Goal: Entertainment & Leisure: Consume media (video, audio)

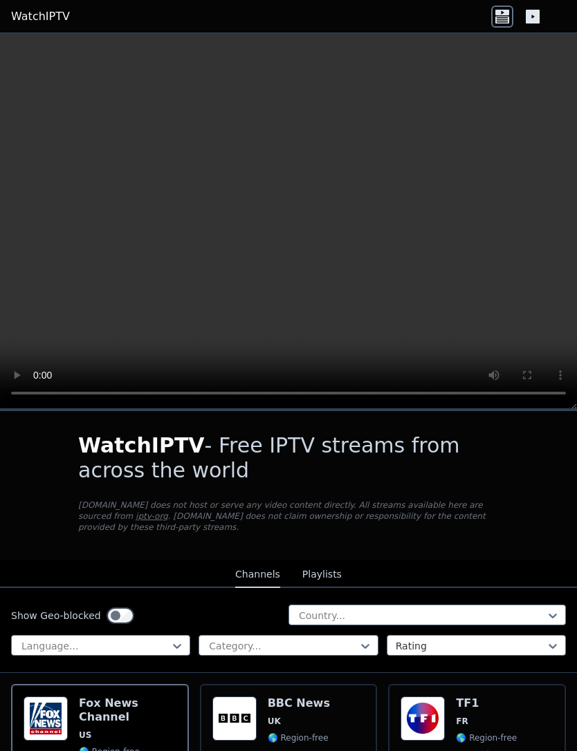
click at [460, 605] on div "Country..." at bounding box center [426, 615] width 277 height 21
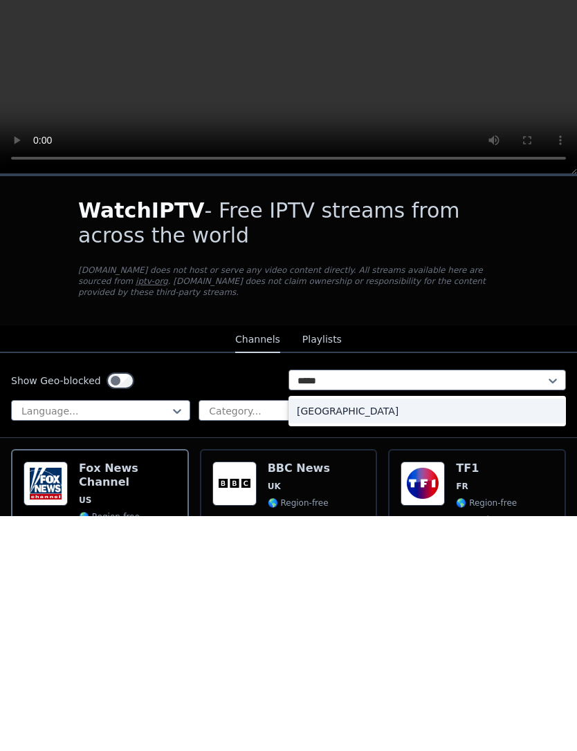
click at [490, 634] on div "[GEOGRAPHIC_DATA]" at bounding box center [426, 646] width 277 height 25
type input "*****"
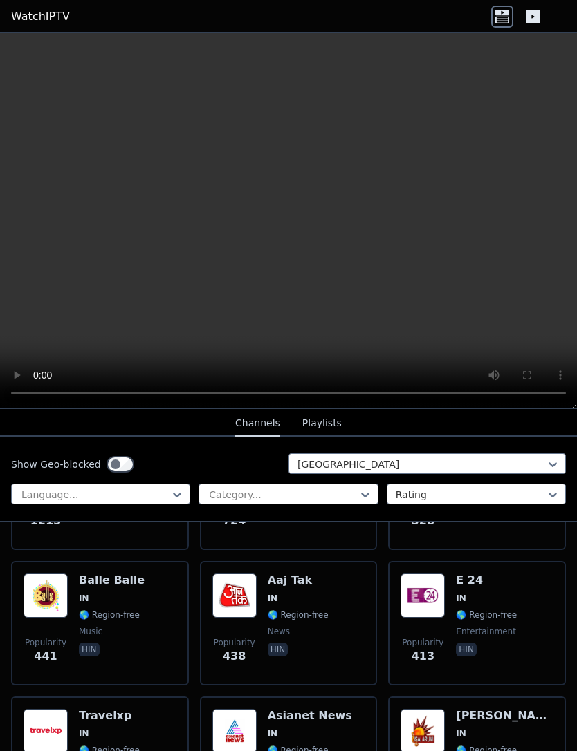
scroll to position [311, 0]
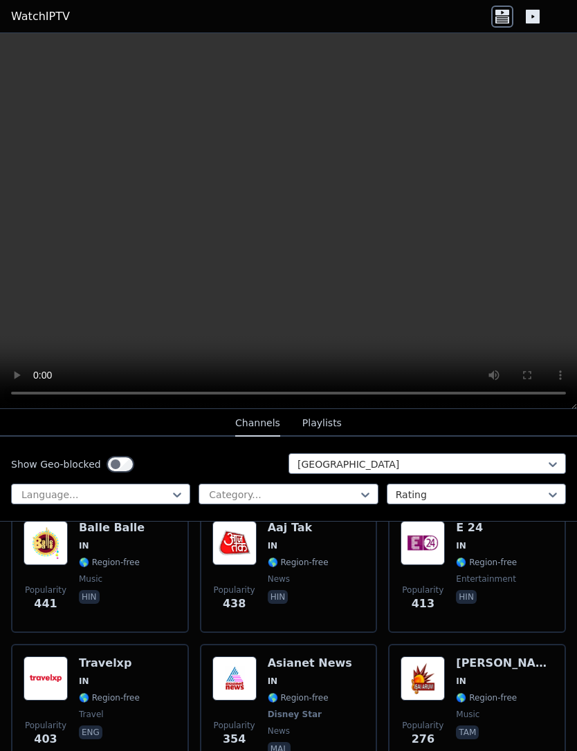
click at [326, 566] on span "🌎 Region-free" at bounding box center [298, 562] width 61 height 11
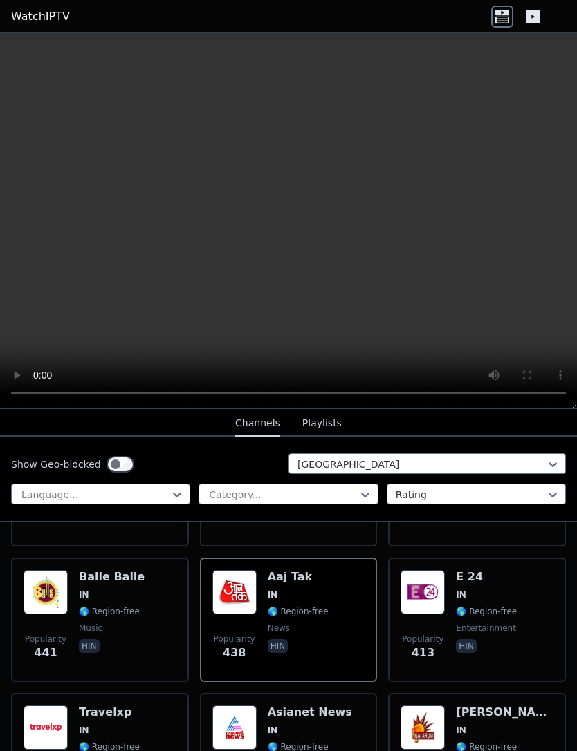
scroll to position [263, 0]
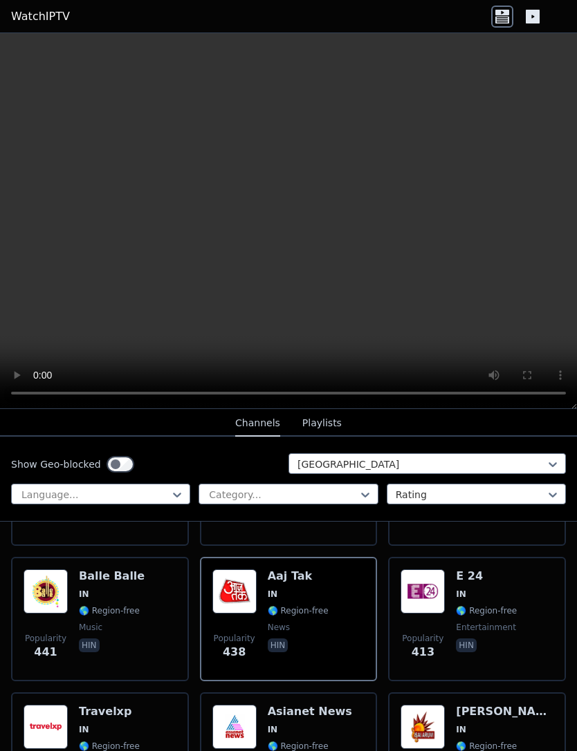
click at [151, 610] on div "Popularity 441 Balle Balle IN 🌎 Region-free music hin" at bounding box center [100, 620] width 153 height 100
click at [250, 628] on span "Popularity 438" at bounding box center [234, 647] width 44 height 44
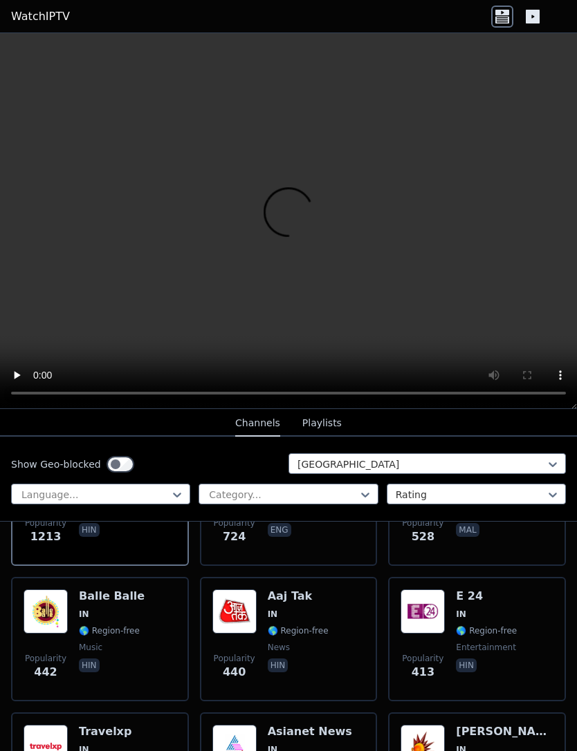
scroll to position [252, 0]
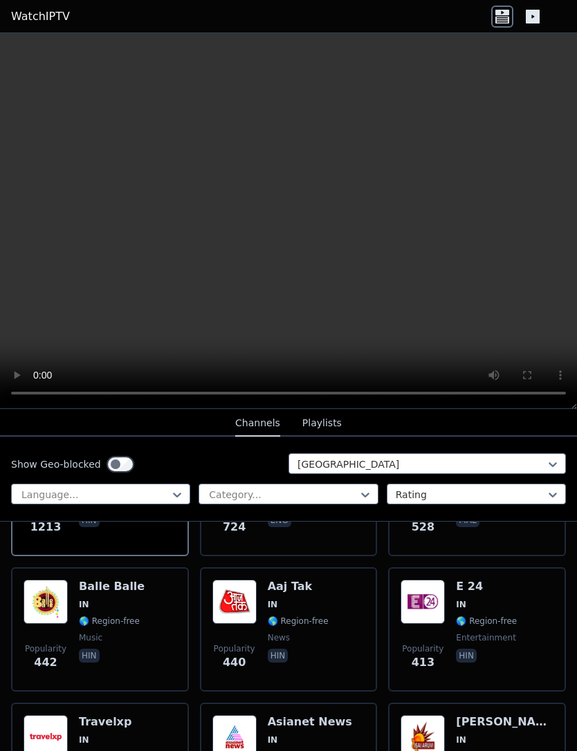
click at [304, 619] on span "🌎 Region-free" at bounding box center [298, 621] width 61 height 11
click at [299, 219] on video at bounding box center [288, 221] width 577 height 376
click at [304, 624] on span "🌎 Region-free" at bounding box center [298, 621] width 61 height 11
click at [304, 623] on span "🌎 Region-free" at bounding box center [298, 621] width 61 height 11
click at [308, 612] on div "Aaj Tak IN 🌎 Region-free news hin" at bounding box center [298, 630] width 61 height 100
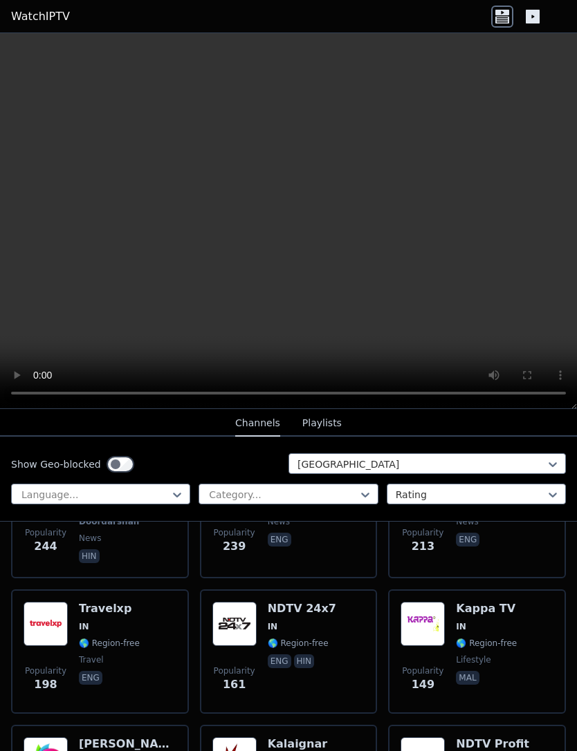
scroll to position [637, 0]
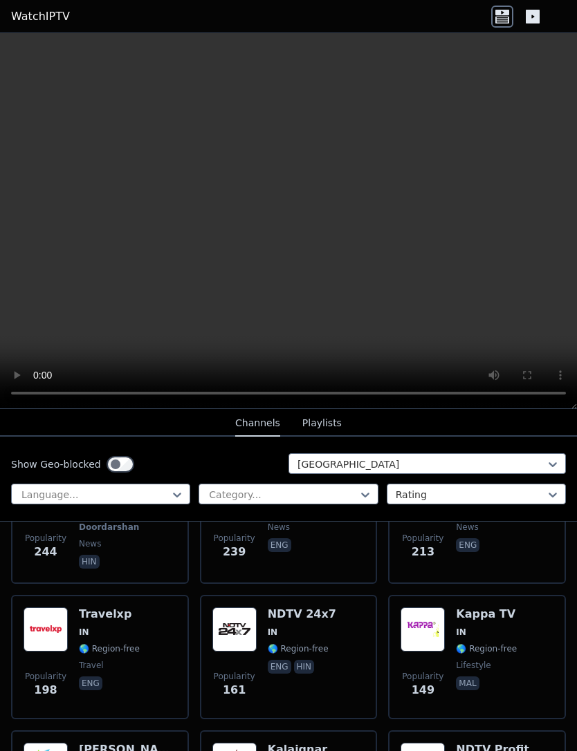
click at [305, 639] on div "NDTV 24x7 IN 🌎 Region-free eng hin" at bounding box center [302, 658] width 68 height 100
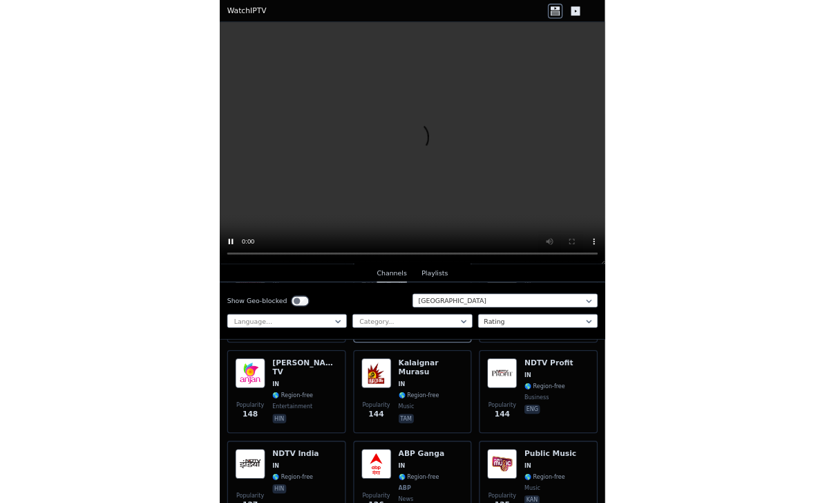
scroll to position [831, 0]
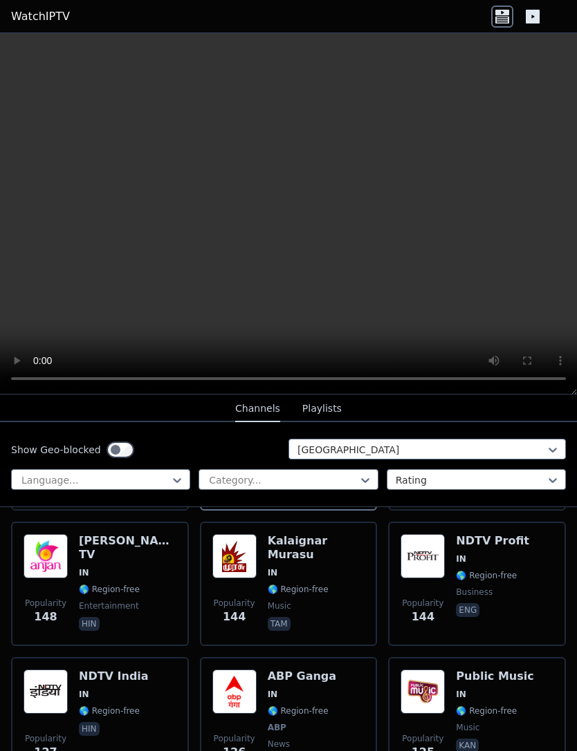
click at [394, 133] on video at bounding box center [288, 214] width 577 height 362
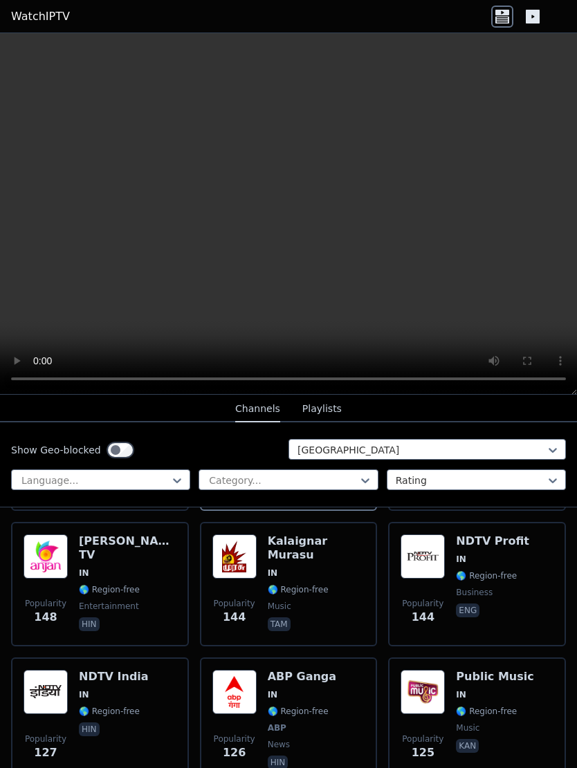
click at [10, 46] on video at bounding box center [288, 214] width 577 height 362
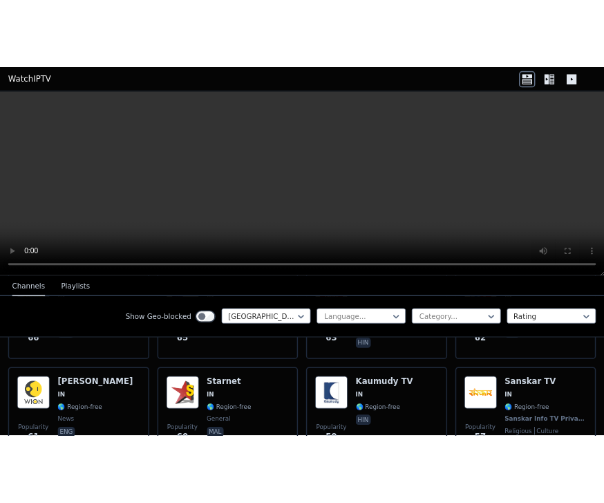
scroll to position [1388, 0]
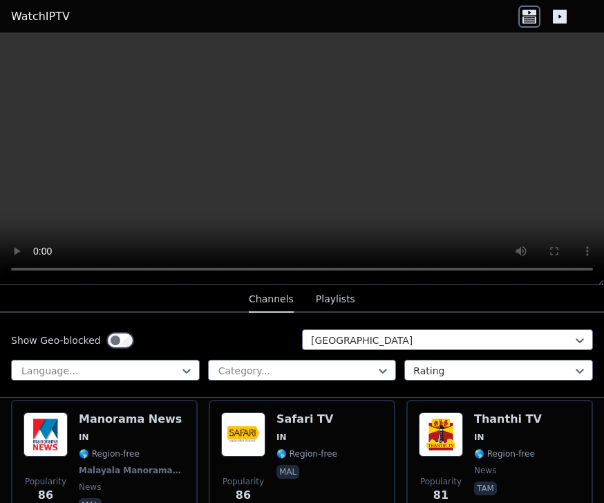
click at [344, 299] on button "Playlists" at bounding box center [335, 299] width 39 height 26
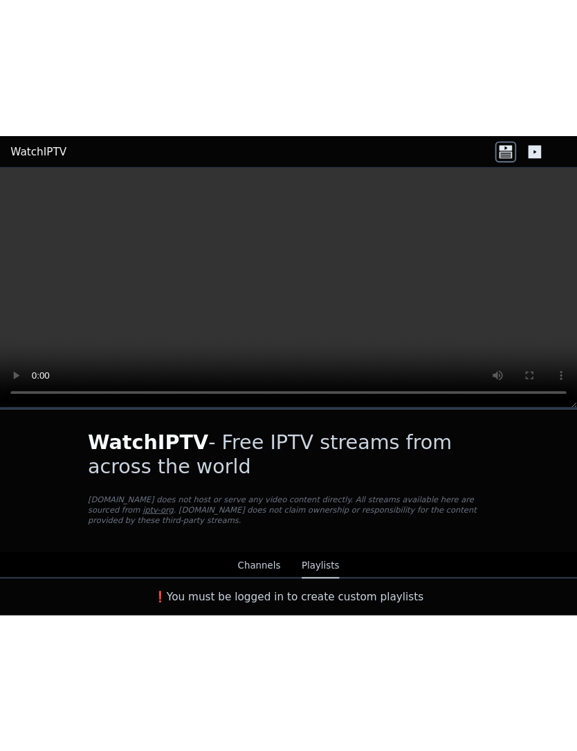
scroll to position [0, 0]
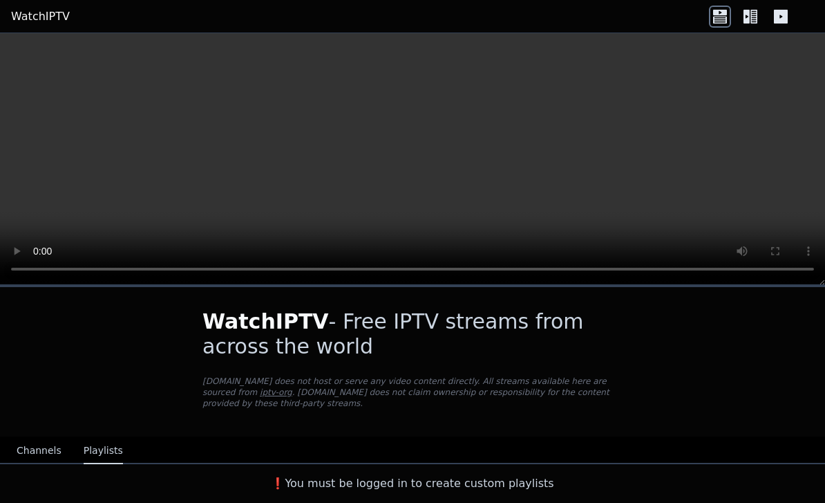
click at [576, 19] on icon at bounding box center [781, 17] width 14 height 14
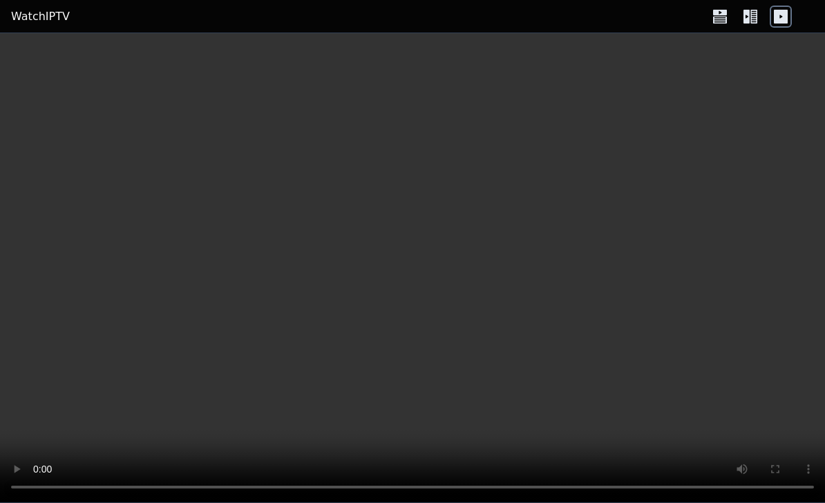
click at [27, 17] on link "WatchIPTV" at bounding box center [40, 16] width 59 height 17
click at [26, 16] on link "WatchIPTV" at bounding box center [40, 16] width 59 height 17
click at [37, 9] on link "WatchIPTV" at bounding box center [40, 16] width 59 height 17
click at [35, 7] on header "WatchIPTV" at bounding box center [412, 16] width 825 height 33
click at [37, 15] on link "WatchIPTV" at bounding box center [40, 16] width 59 height 17
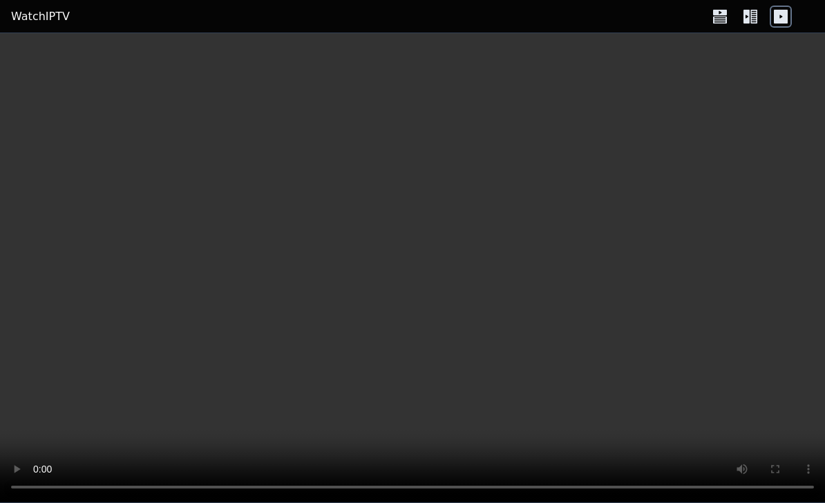
click at [29, 12] on link "WatchIPTV" at bounding box center [40, 16] width 59 height 17
click at [31, 19] on link "WatchIPTV" at bounding box center [40, 16] width 59 height 17
click at [26, 17] on link "WatchIPTV" at bounding box center [40, 16] width 59 height 17
click at [507, 221] on video at bounding box center [412, 267] width 825 height 469
click at [418, 274] on video at bounding box center [412, 267] width 825 height 469
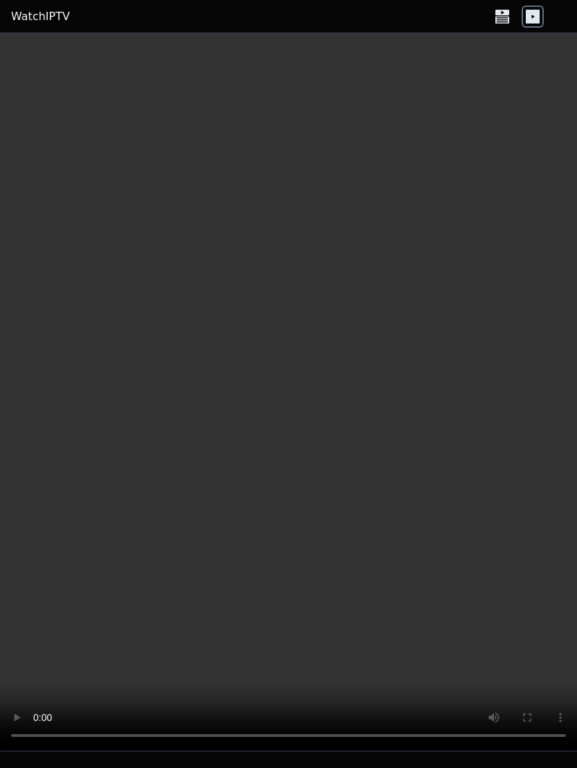
click at [14, 37] on video at bounding box center [288, 392] width 577 height 718
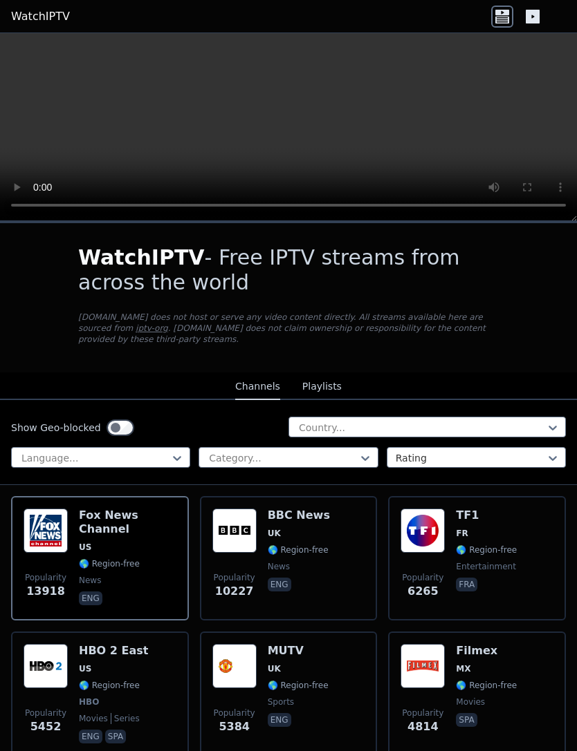
click at [325, 384] on button "Playlists" at bounding box center [321, 387] width 39 height 26
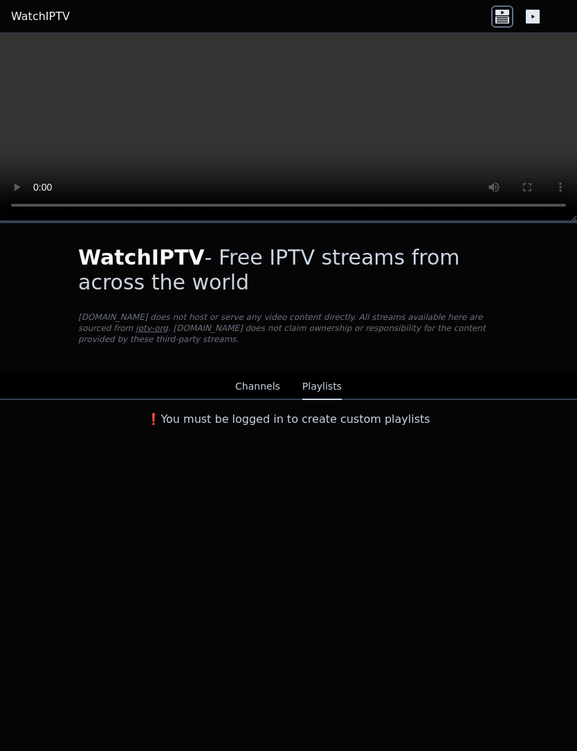
click at [400, 413] on h3 "❗️You must be logged in to create custom playlists" at bounding box center [288, 419] width 465 height 17
click at [364, 475] on div "WatchIPTV - Free IPTV streams from across the world WatchIPTV.xyz does not host…" at bounding box center [288, 486] width 577 height 530
click at [355, 477] on div "WatchIPTV - Free IPTV streams from across the world WatchIPTV.xyz does not host…" at bounding box center [288, 486] width 577 height 530
click at [407, 346] on div "WatchIPTV - Free IPTV streams from across the world WatchIPTV.xyz does not host…" at bounding box center [288, 297] width 465 height 149
click at [406, 346] on div "WatchIPTV - Free IPTV streams from across the world WatchIPTV.xyz does not host…" at bounding box center [288, 297] width 465 height 149
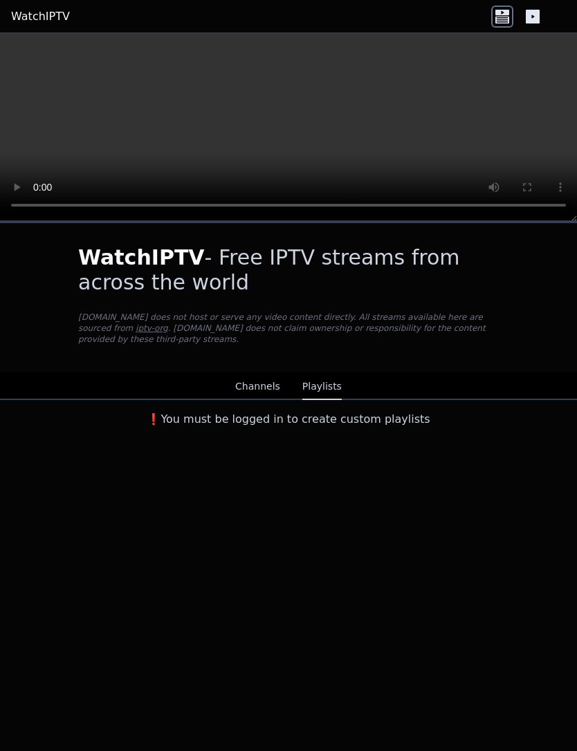
click at [427, 313] on p "WatchIPTV.xyz does not host or serve any video content directly. All streams av…" at bounding box center [288, 328] width 420 height 33
click at [135, 326] on link "iptv-org" at bounding box center [151, 329] width 32 height 10
click at [242, 390] on button "Channels" at bounding box center [257, 387] width 45 height 26
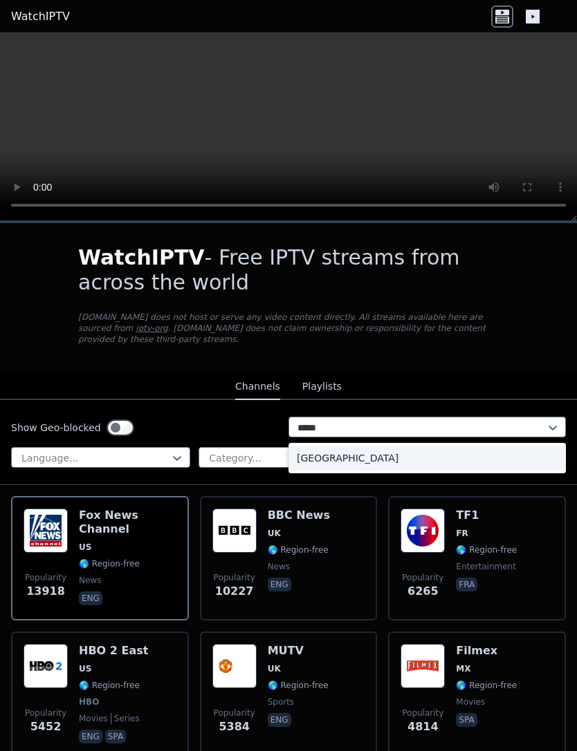
click at [431, 452] on div "[GEOGRAPHIC_DATA]" at bounding box center [426, 458] width 277 height 25
type input "*****"
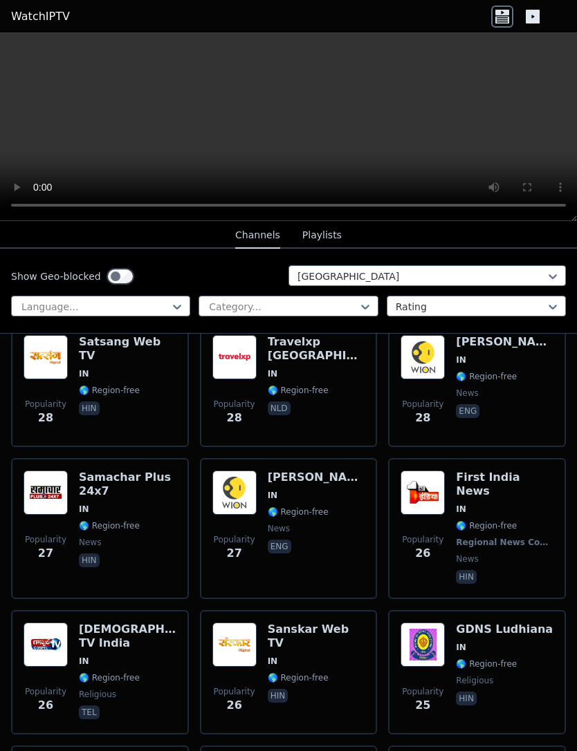
scroll to position [3762, 0]
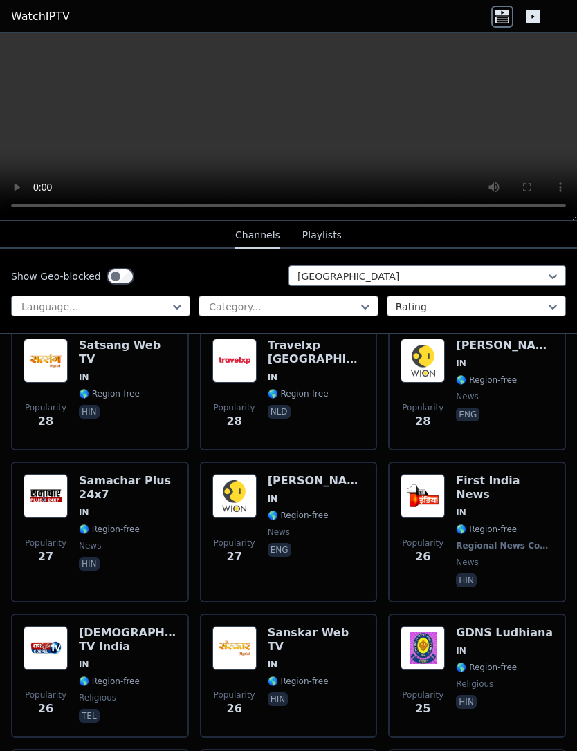
click at [232, 504] on img at bounding box center [234, 496] width 44 height 44
click at [469, 158] on video at bounding box center [288, 127] width 577 height 188
click at [478, 128] on video at bounding box center [288, 127] width 577 height 188
click at [295, 135] on video at bounding box center [288, 127] width 577 height 188
click at [301, 127] on video at bounding box center [288, 127] width 577 height 188
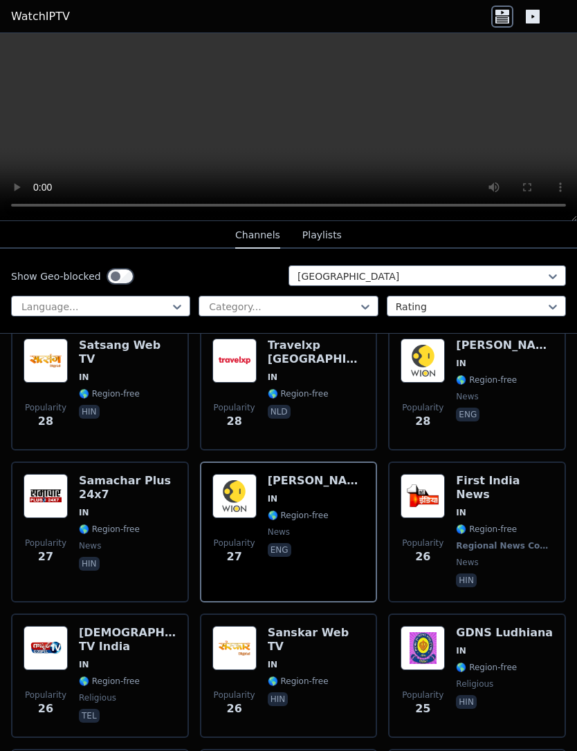
click at [427, 82] on video at bounding box center [288, 127] width 577 height 188
click at [346, 88] on video at bounding box center [288, 127] width 577 height 188
click at [443, 496] on img at bounding box center [422, 496] width 44 height 44
click at [466, 142] on video at bounding box center [288, 127] width 577 height 188
click at [488, 150] on video at bounding box center [288, 127] width 577 height 188
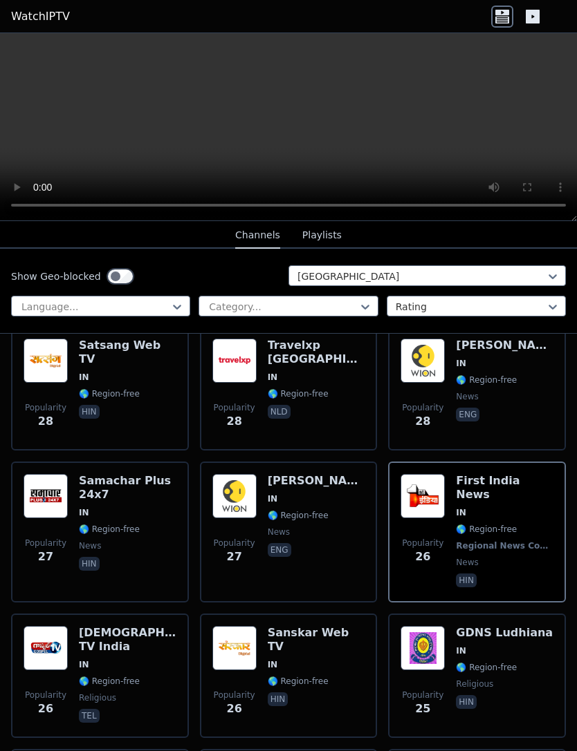
click at [483, 142] on video at bounding box center [288, 127] width 577 height 188
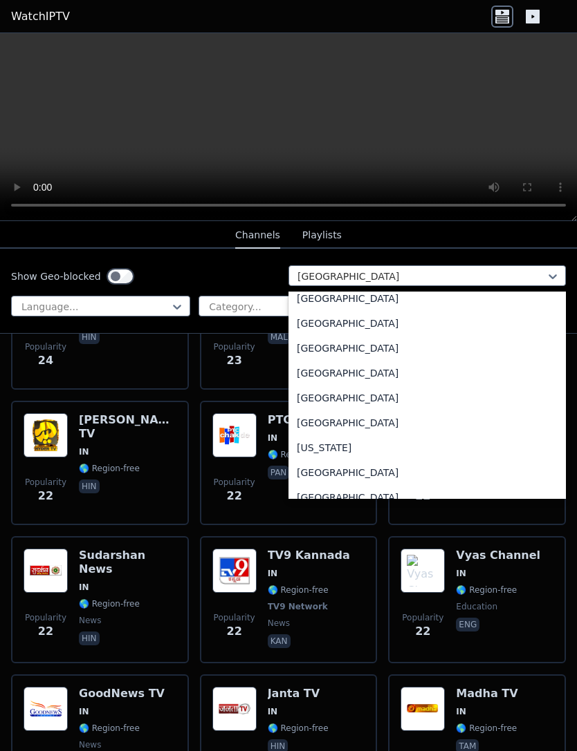
scroll to position [1775, 0]
click at [375, 321] on div "[GEOGRAPHIC_DATA]" at bounding box center [426, 324] width 277 height 25
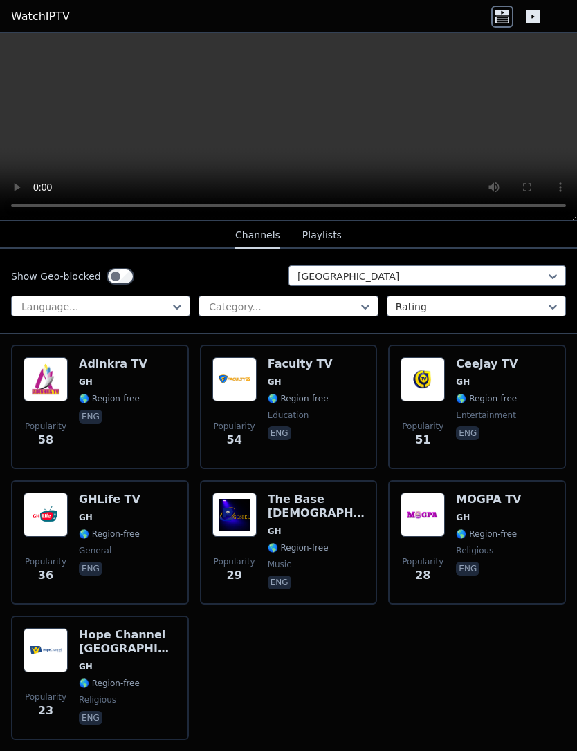
scroll to position [168, 0]
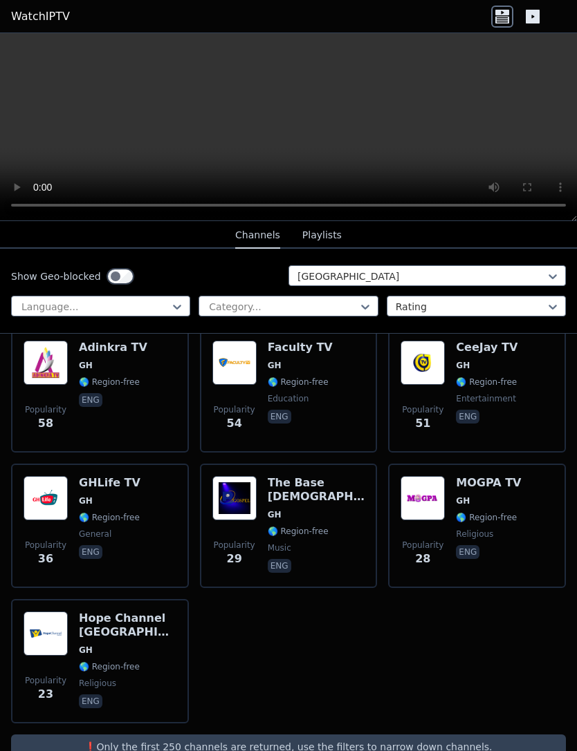
click at [64, 518] on img at bounding box center [46, 498] width 44 height 44
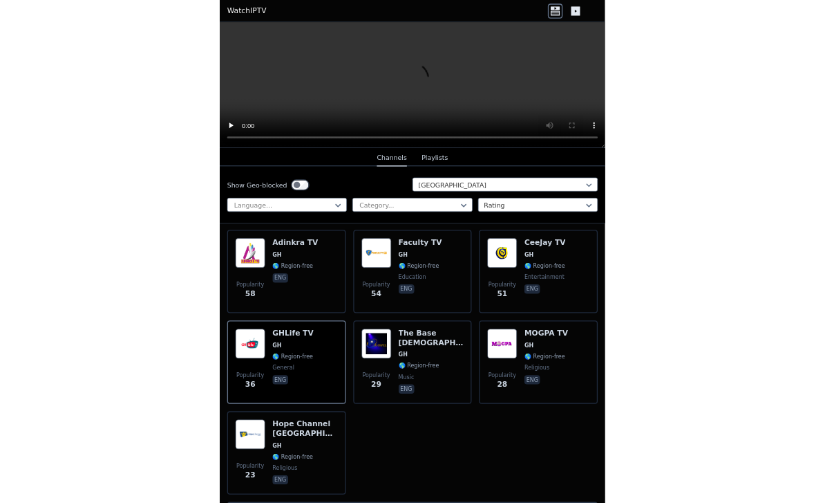
scroll to position [149, 0]
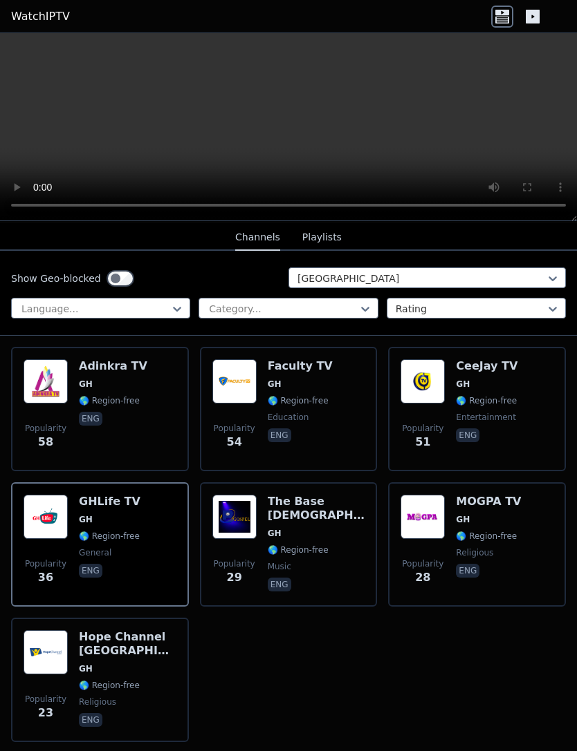
click at [83, 398] on span "🌎 Region-free" at bounding box center [109, 400] width 61 height 11
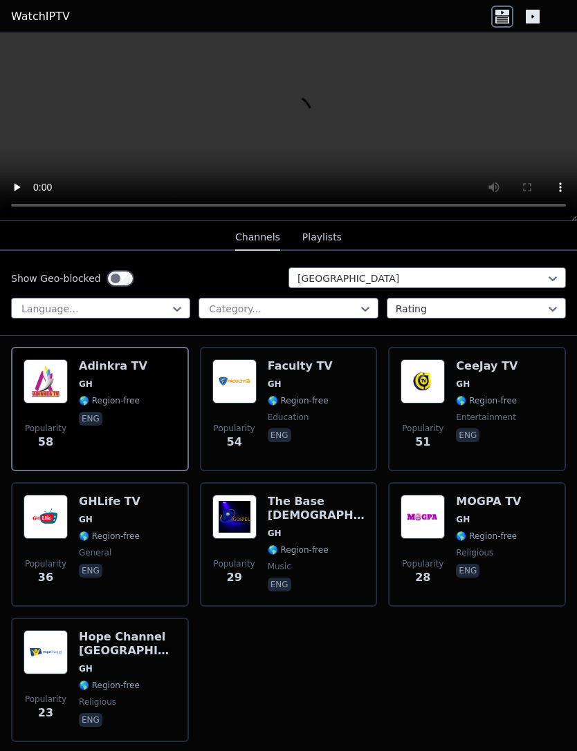
scroll to position [34, 0]
